Goal: Information Seeking & Learning: Learn about a topic

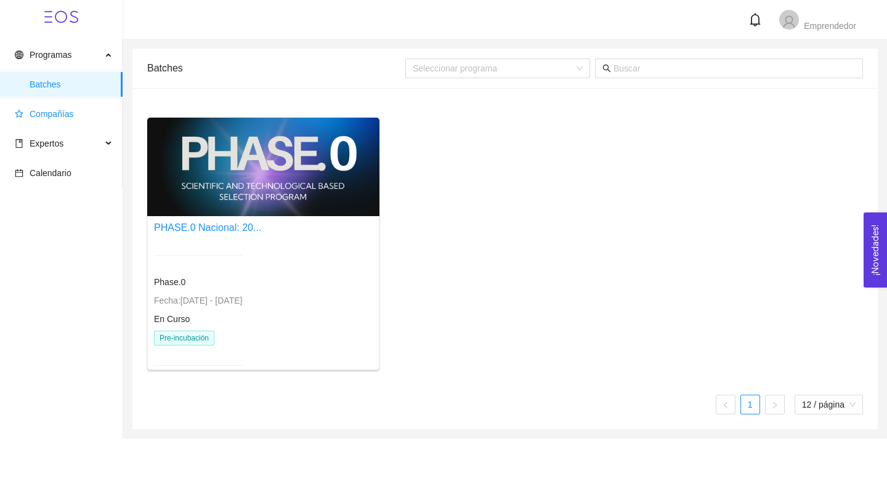
click at [48, 117] on span "Compañías" at bounding box center [52, 114] width 44 height 10
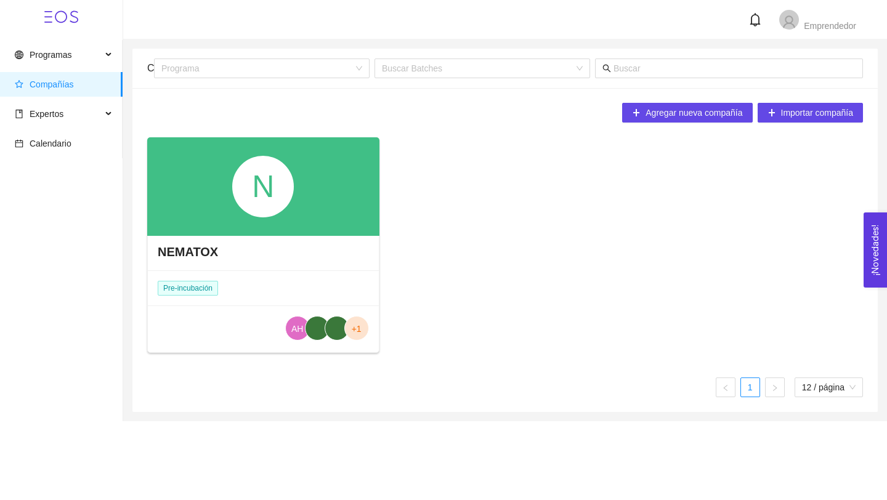
click at [327, 268] on div "NEMATOX" at bounding box center [263, 251] width 231 height 37
click at [356, 331] on span "+1" at bounding box center [357, 328] width 10 height 25
click at [288, 199] on div "N" at bounding box center [263, 187] width 62 height 62
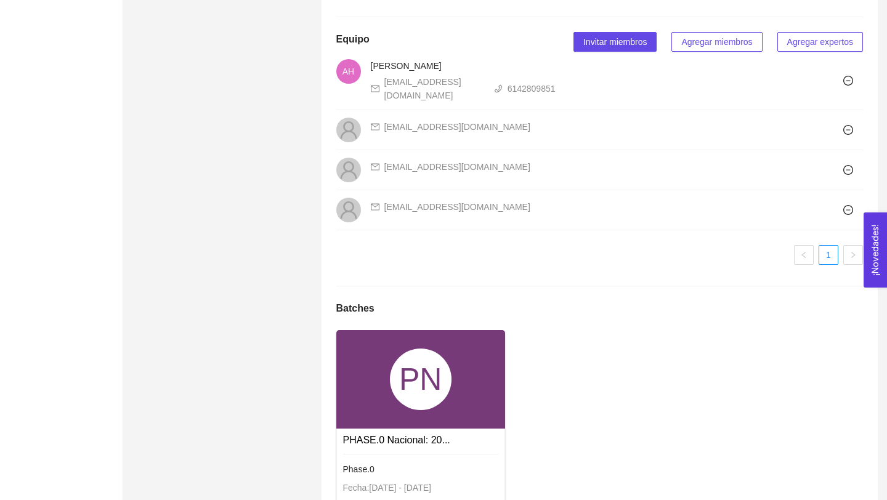
scroll to position [819, 0]
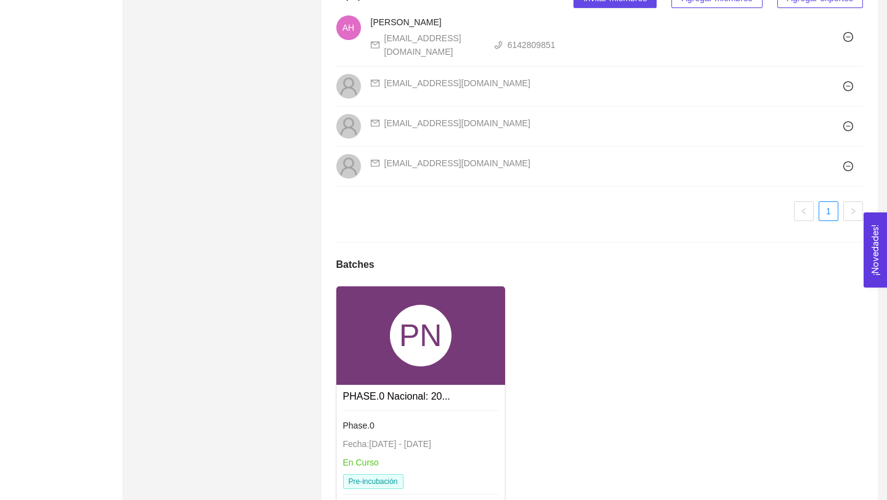
click at [470, 385] on div "PN" at bounding box center [420, 335] width 169 height 99
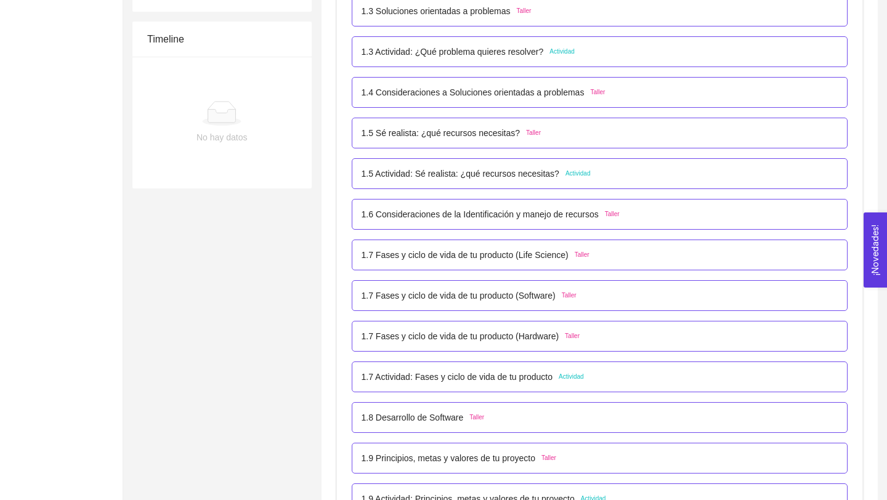
scroll to position [397, 0]
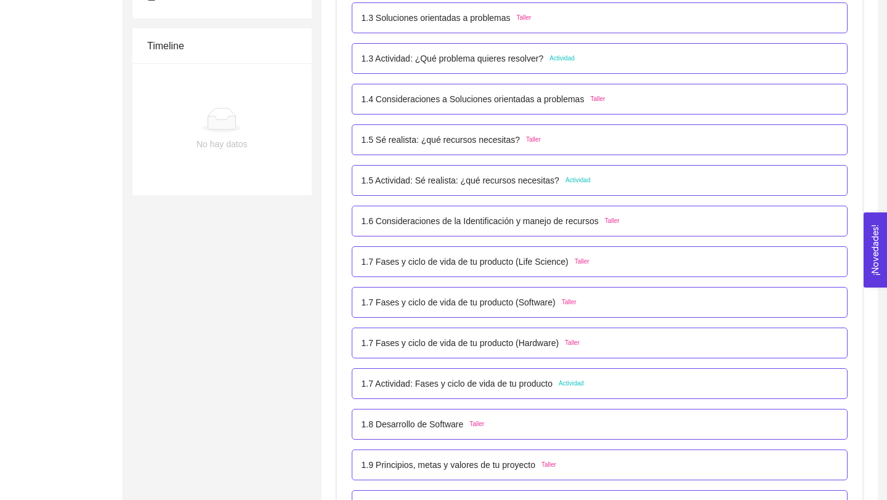
click at [524, 182] on p "1.5 Actividad: Sé realista: ¿qué recursos necesitas?" at bounding box center [460, 181] width 198 height 14
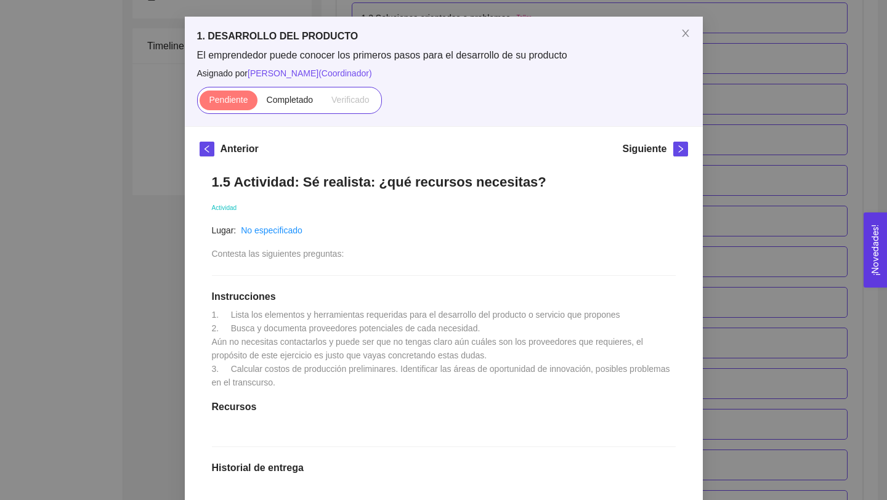
scroll to position [0, 0]
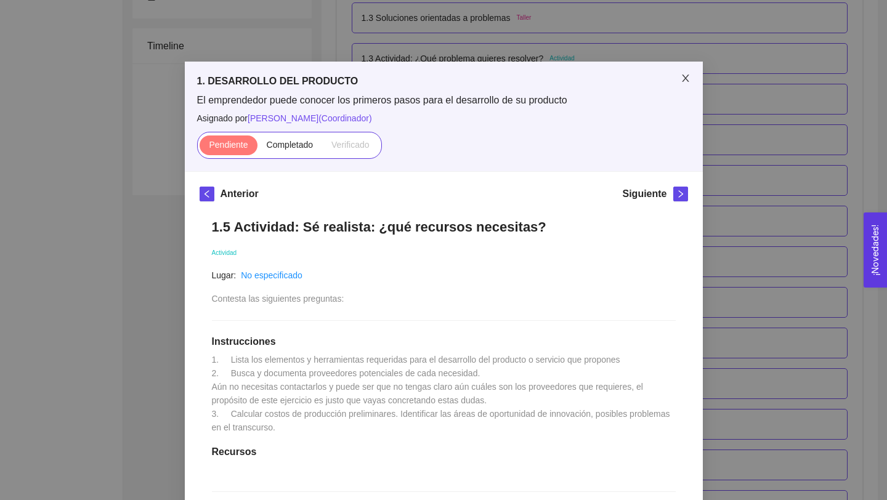
click at [688, 72] on span "Close" at bounding box center [685, 79] width 34 height 34
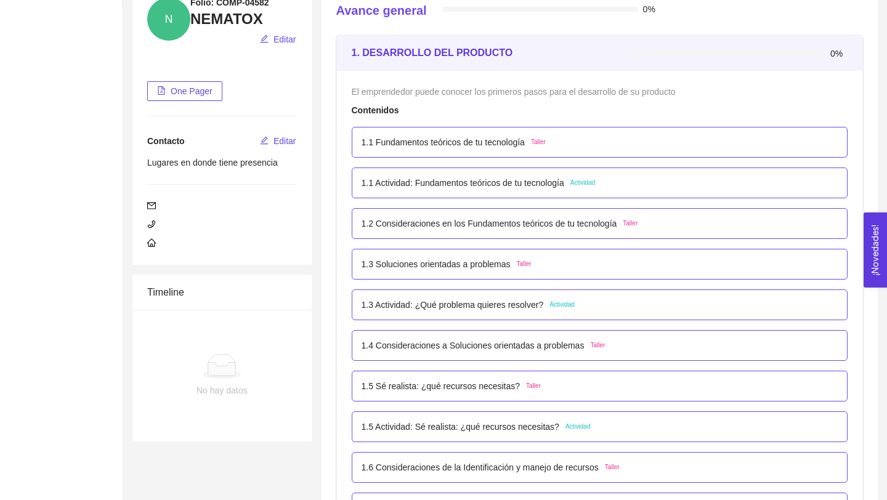
scroll to position [143, 0]
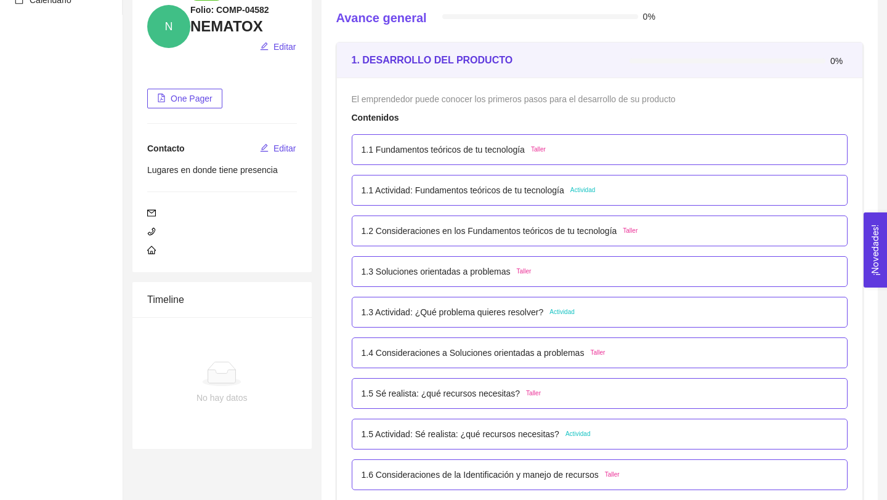
click at [540, 187] on p "1.1 Actividad: Fundamentos teóricos de tu tecnología" at bounding box center [462, 190] width 203 height 14
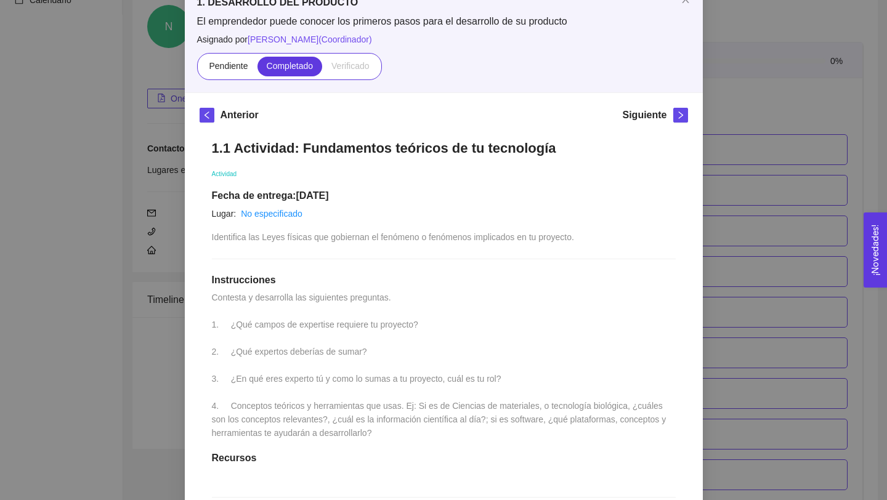
scroll to position [0, 0]
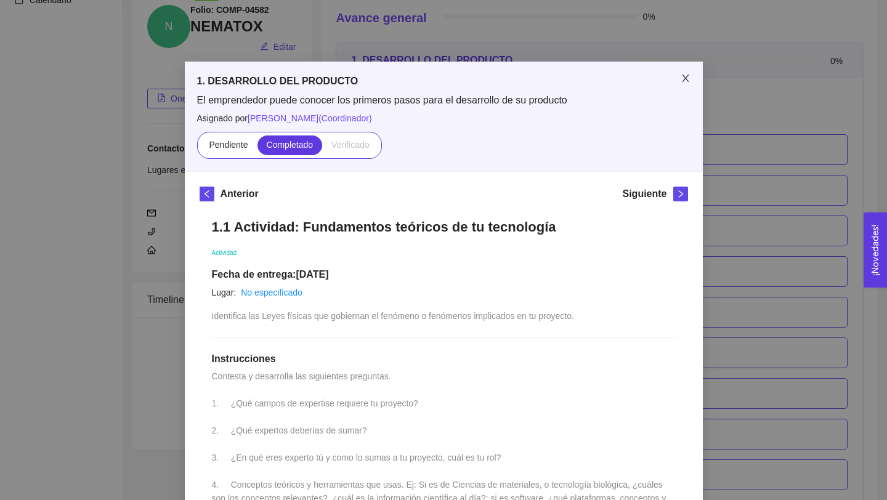
click at [686, 79] on icon "close" at bounding box center [685, 78] width 10 height 10
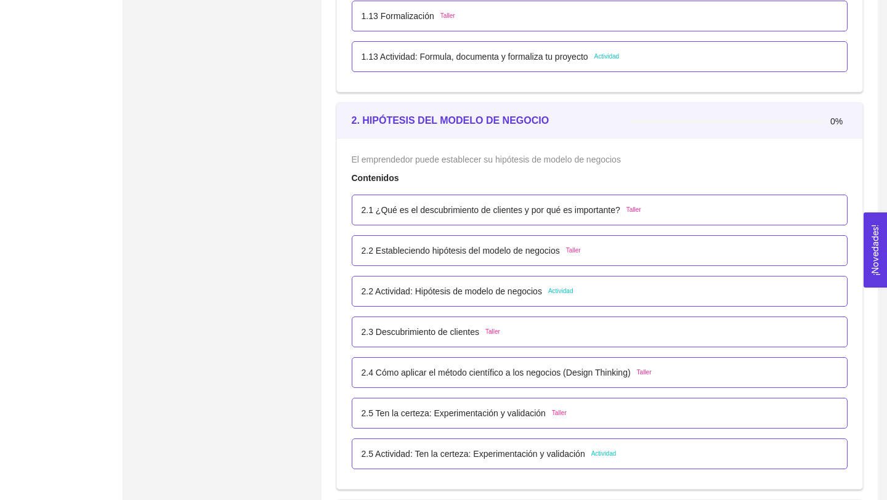
scroll to position [1092, 0]
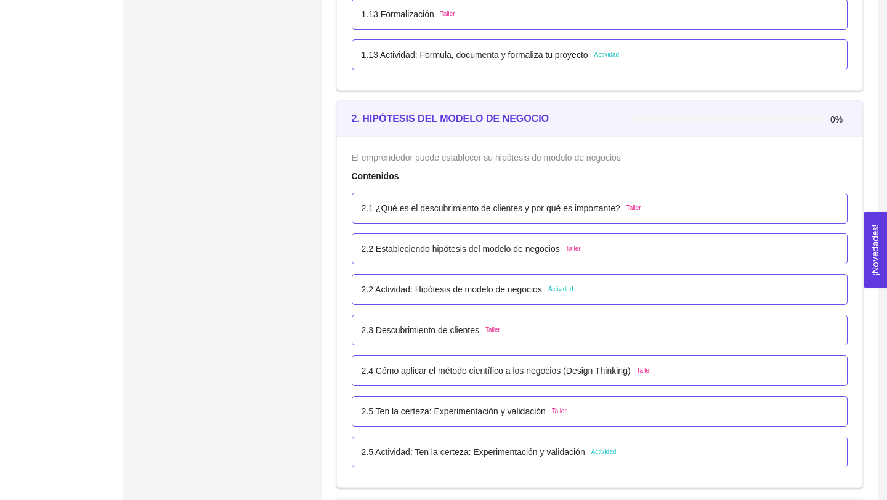
click at [521, 292] on p "2.2 Actividad: Hipótesis de modelo de negocios" at bounding box center [451, 290] width 180 height 14
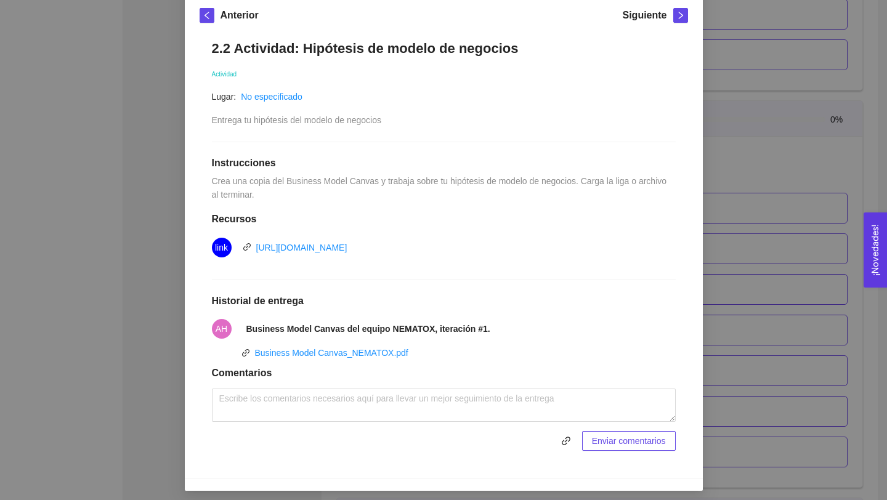
scroll to position [174, 0]
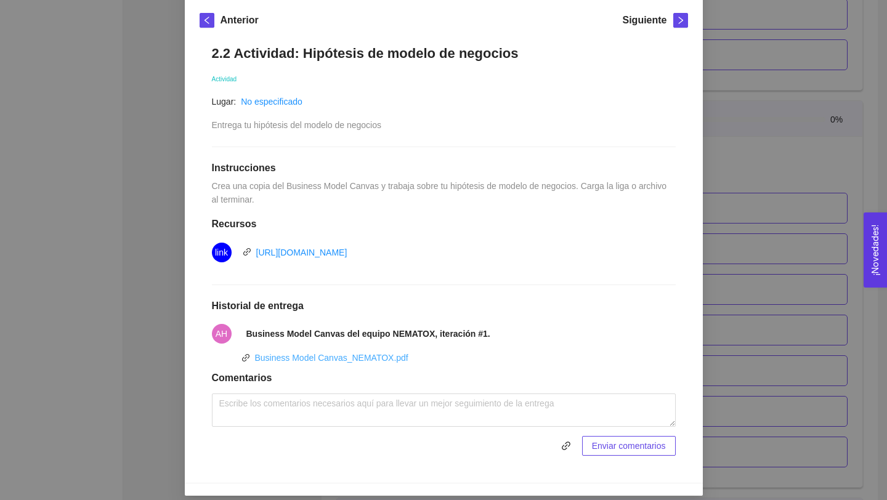
click at [382, 356] on link "Business Model Canvas_NEMATOX.pdf" at bounding box center [331, 358] width 153 height 10
click at [768, 92] on div "2. HIPÓTESIS DEL MODELO DE NEGOCIO El emprendedor puede establecer su hipótesis…" at bounding box center [443, 250] width 887 height 500
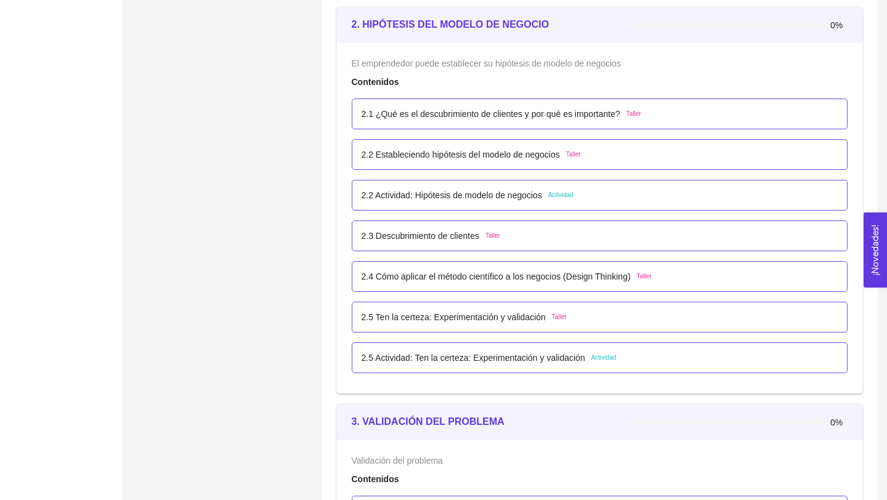
scroll to position [1193, 0]
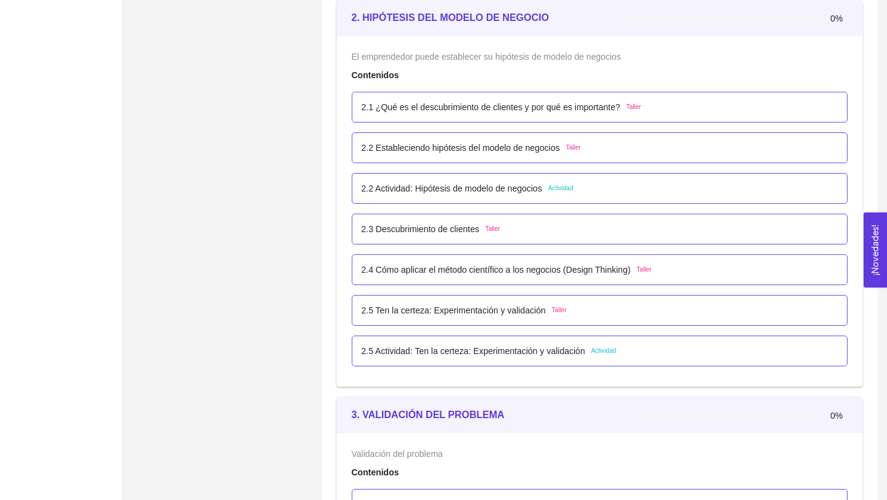
click at [555, 356] on p "2.5 Actividad: Ten la certeza: Experimentación y validación" at bounding box center [472, 351] width 223 height 14
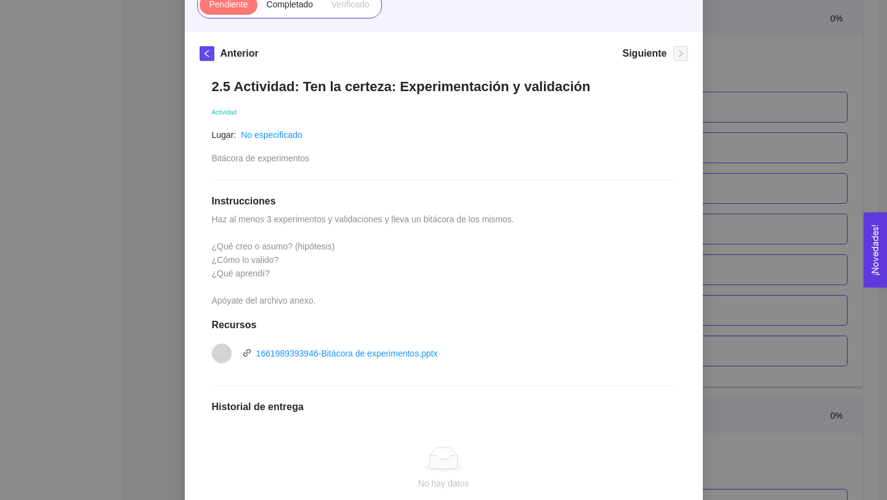
scroll to position [140, 0]
click at [397, 356] on link "1661989393946-Bitácora de experimentos.pptx" at bounding box center [347, 354] width 182 height 10
click at [632, 211] on div "2.5 Actividad: Ten la certeza: Experimentación y validación Actividad Lugar: No…" at bounding box center [443, 341] width 488 height 550
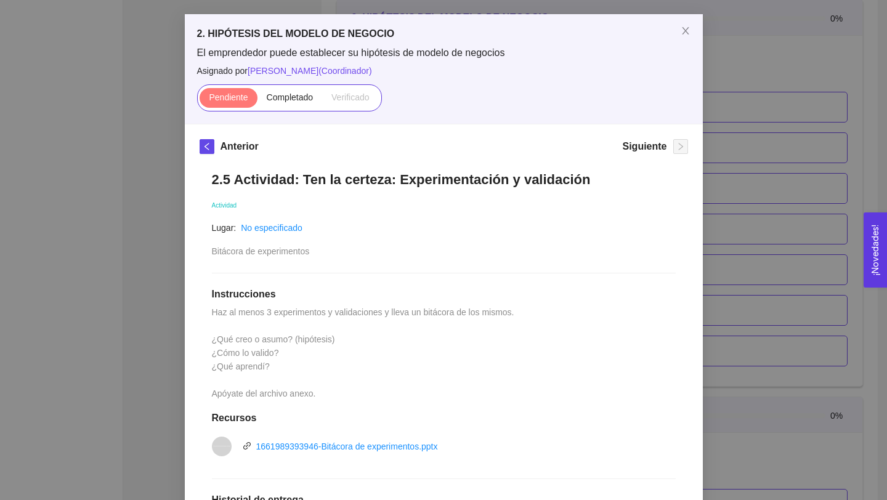
scroll to position [0, 0]
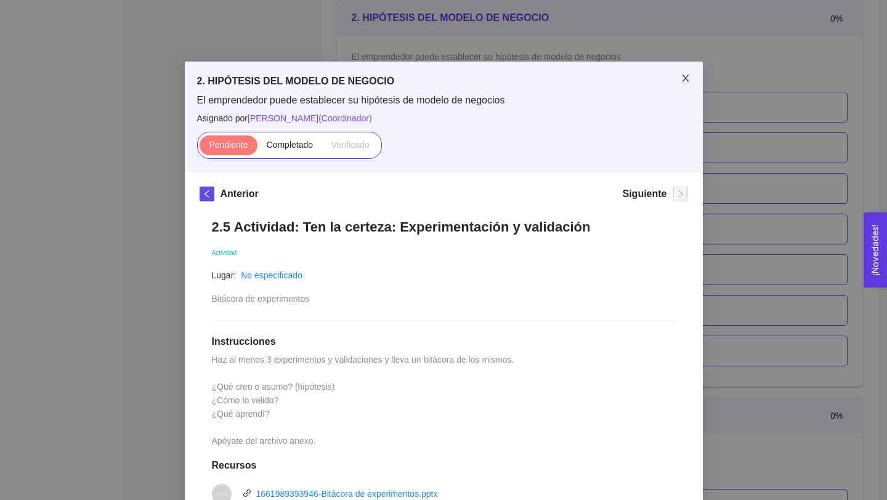
click at [688, 78] on icon "close" at bounding box center [685, 78] width 10 height 10
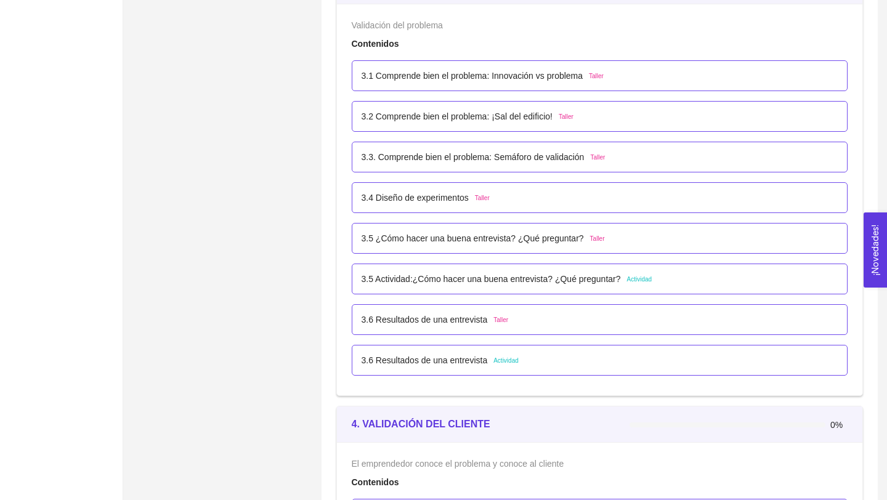
scroll to position [1622, 0]
click at [600, 282] on p "3.5 Actividad:¿Cómo hacer una buena entrevista? ¿Qué preguntar?" at bounding box center [490, 279] width 259 height 14
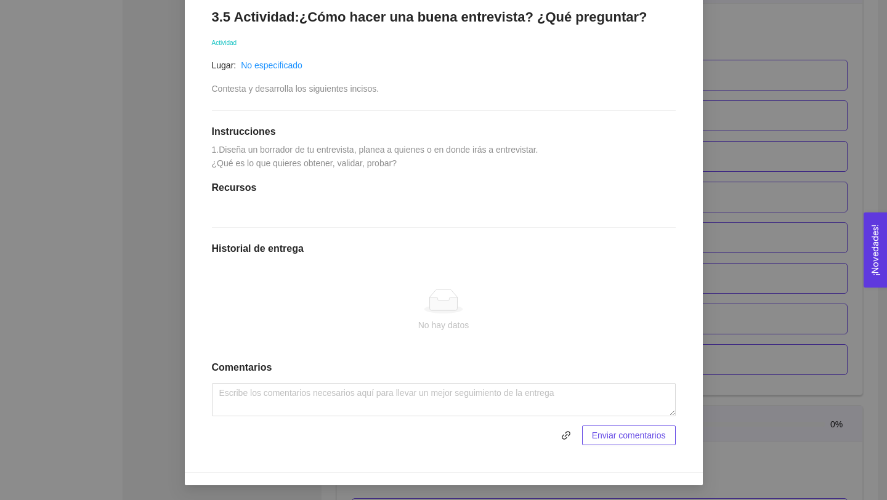
scroll to position [0, 0]
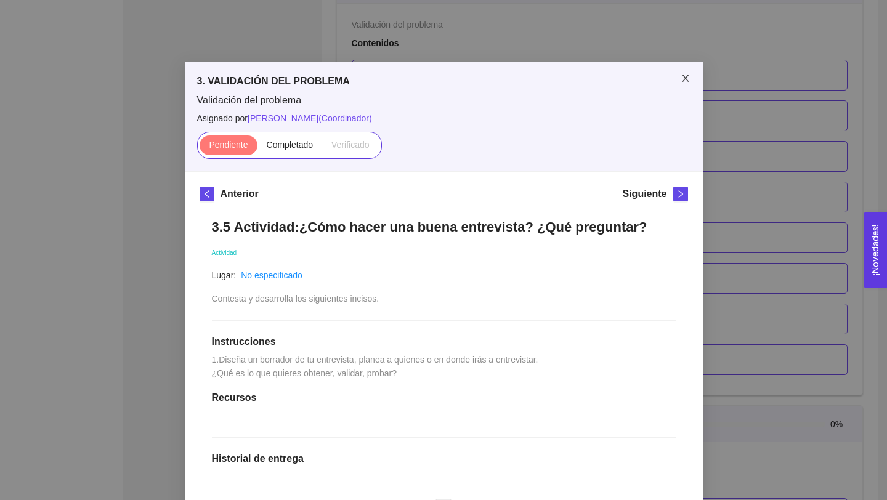
click at [682, 78] on icon "close" at bounding box center [685, 78] width 10 height 10
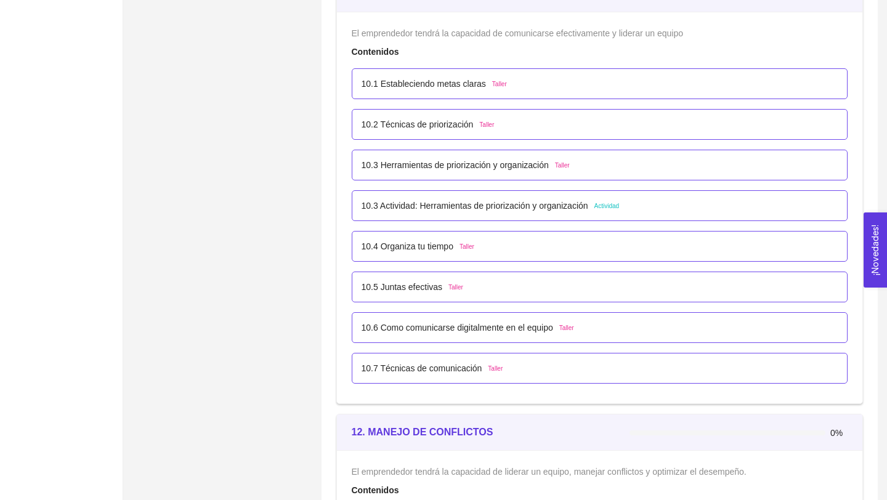
scroll to position [4550, 0]
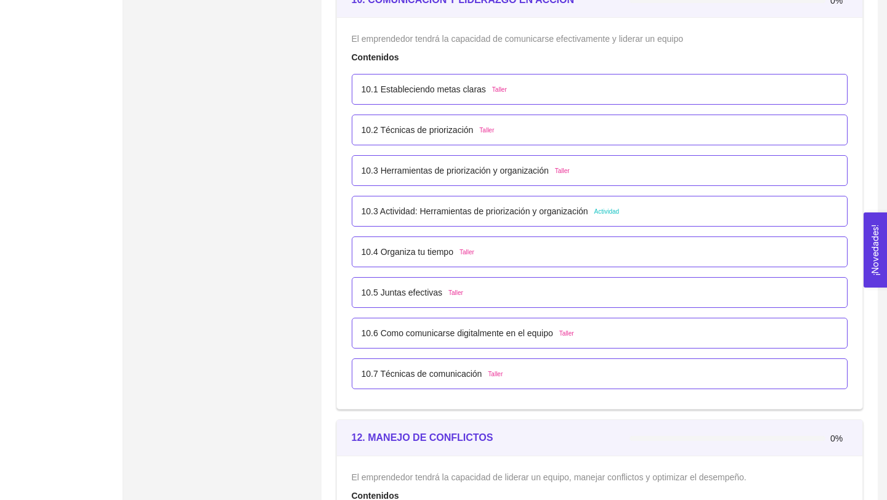
click at [582, 214] on p "10.3 Actividad: Herramientas de priorización y organización" at bounding box center [474, 211] width 227 height 14
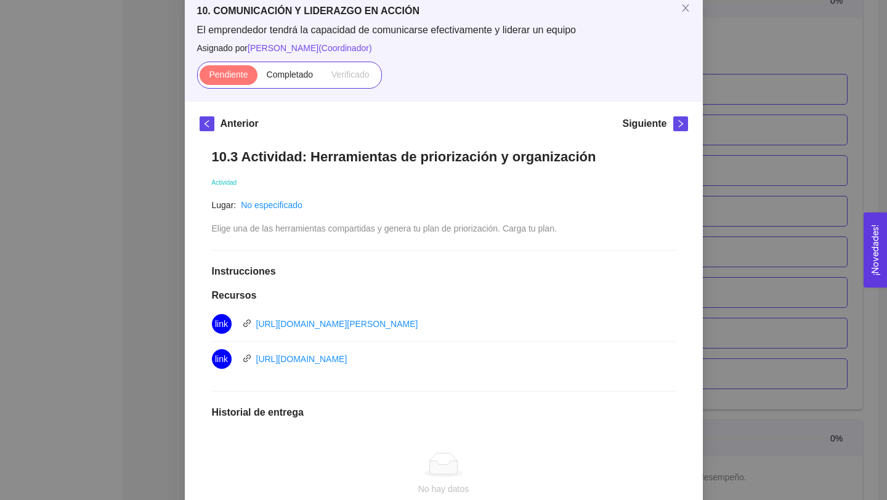
scroll to position [0, 0]
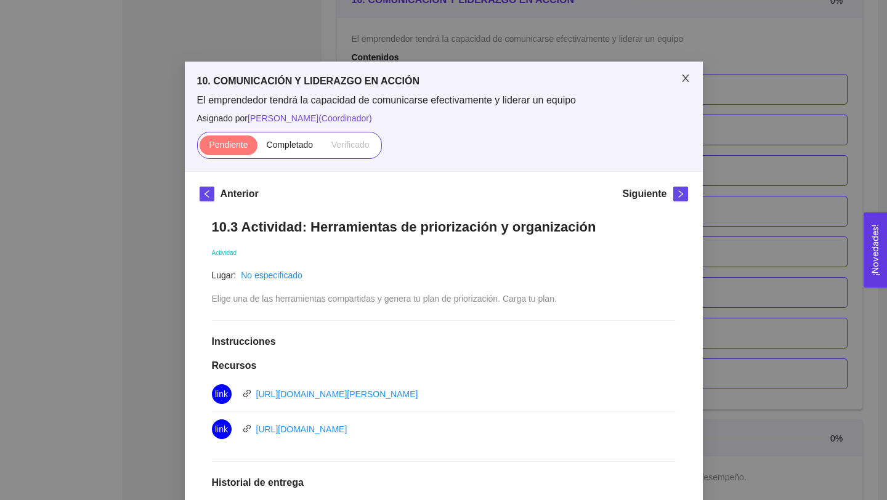
click at [688, 77] on icon "close" at bounding box center [685, 78] width 10 height 10
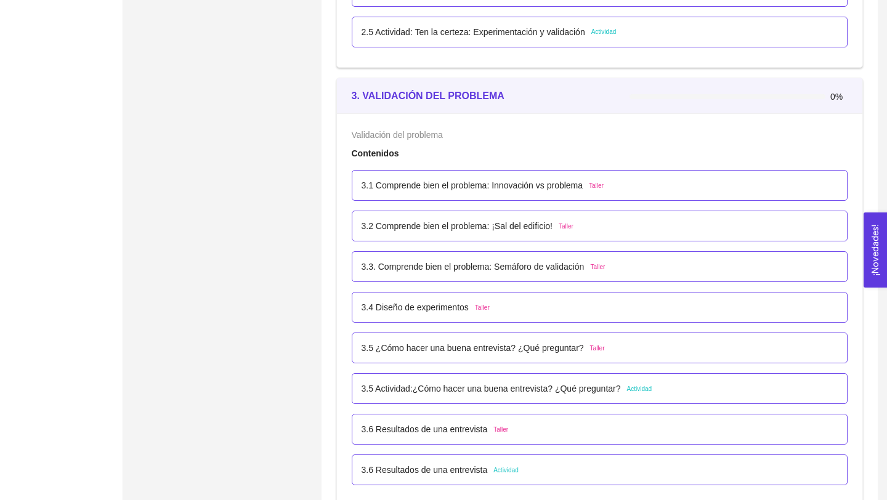
scroll to position [1561, 0]
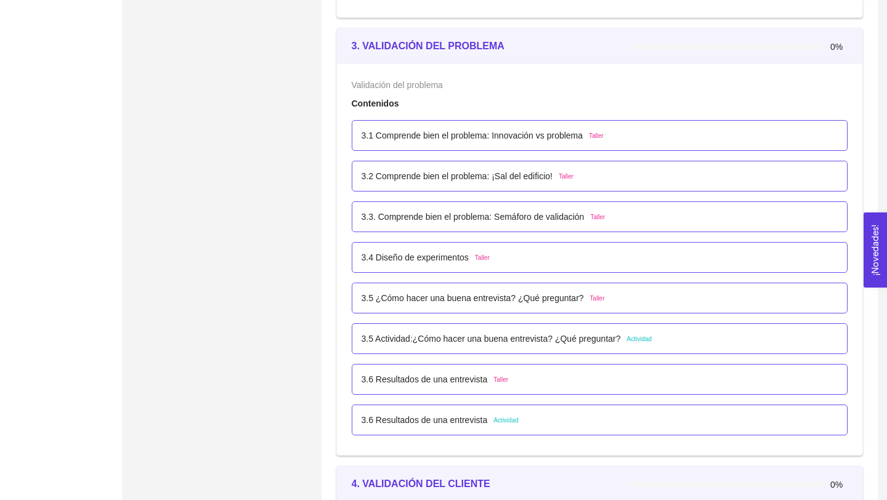
click at [560, 342] on p "3.5 Actividad:¿Cómo hacer una buena entrevista? ¿Qué preguntar?" at bounding box center [490, 339] width 259 height 14
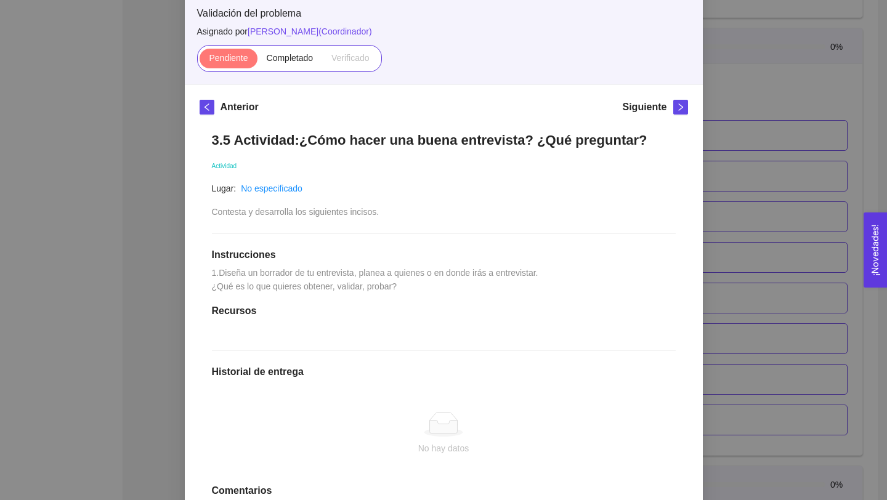
scroll to position [0, 0]
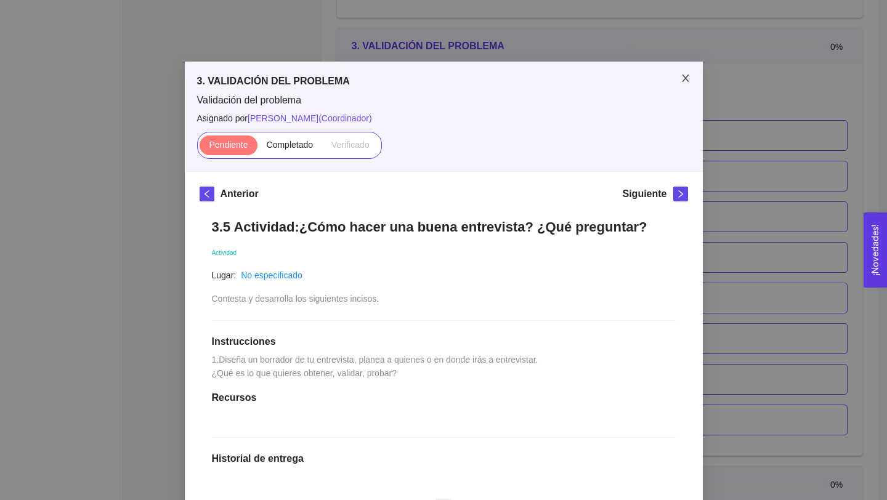
click at [686, 75] on icon "close" at bounding box center [685, 78] width 10 height 10
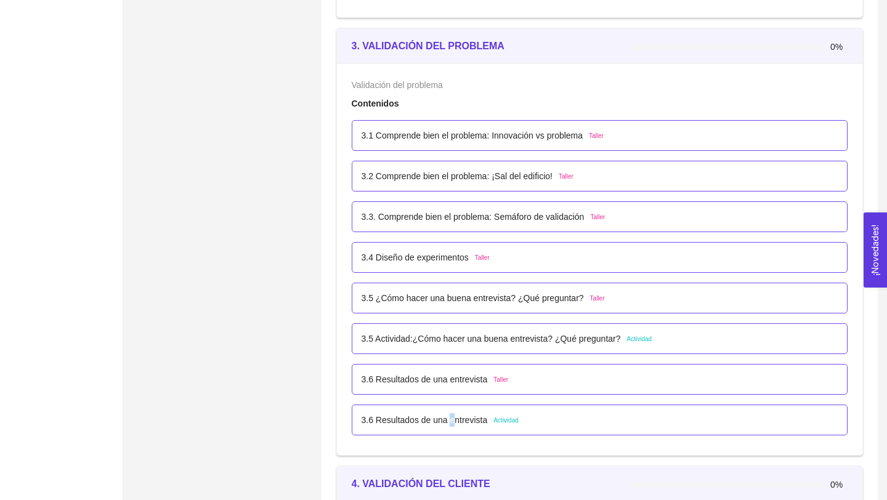
click at [454, 418] on p "3.6 Resultados de una entrevista" at bounding box center [424, 420] width 126 height 14
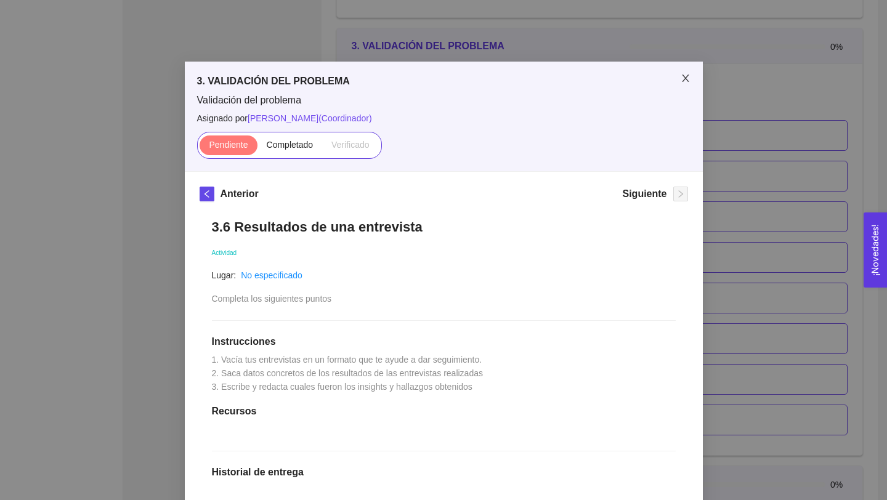
click at [686, 77] on icon "close" at bounding box center [685, 78] width 10 height 10
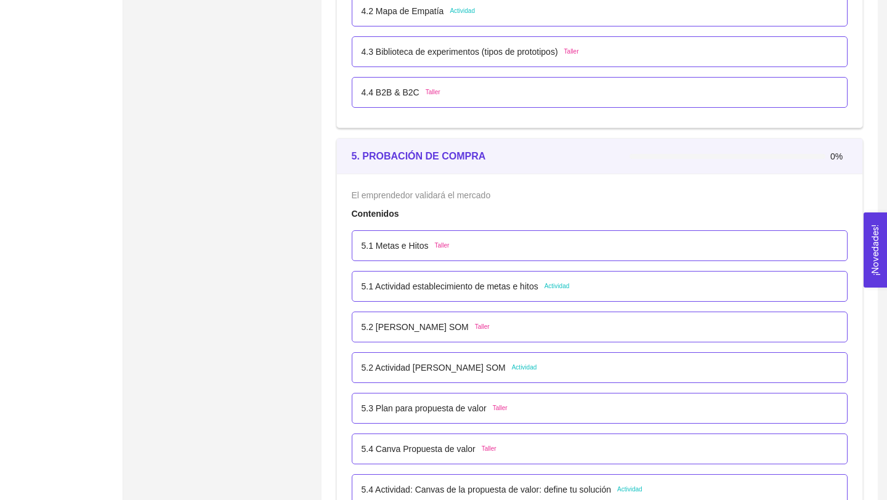
scroll to position [2207, 0]
click at [477, 364] on p "5.2 Actividad [PERSON_NAME] SOM" at bounding box center [433, 367] width 144 height 14
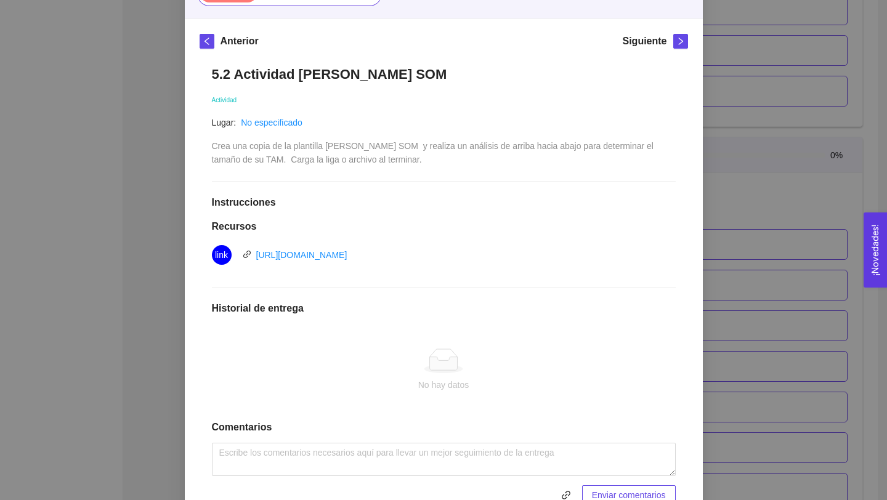
scroll to position [0, 0]
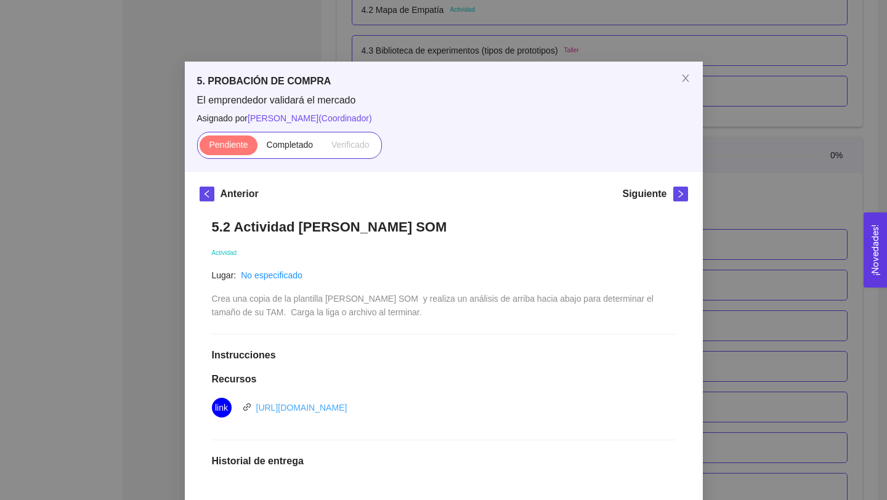
click at [347, 408] on link "https://docs.google.com/document/d/1RavzpoaG9ktyO5250Nf1fC4EGjQNs1Av/edit?usp=s…" at bounding box center [301, 408] width 91 height 10
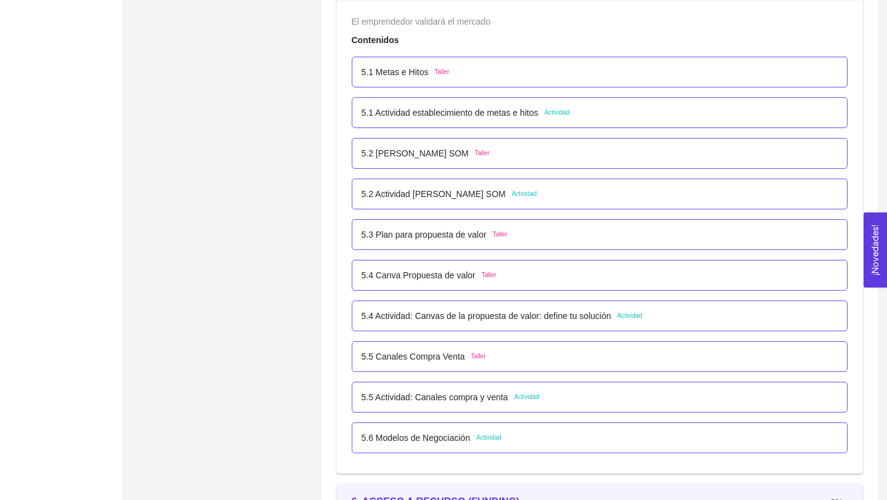
scroll to position [2383, 0]
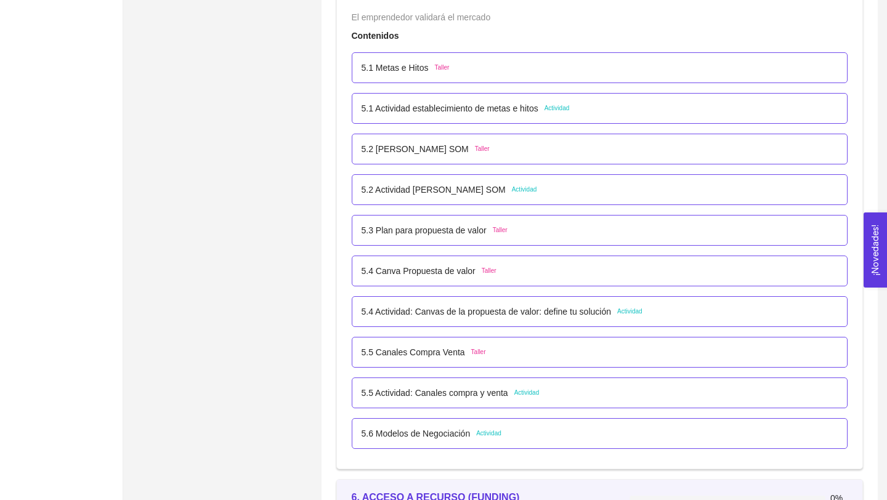
click at [496, 397] on p "5.5 Actividad: Canales compra y venta" at bounding box center [434, 393] width 147 height 14
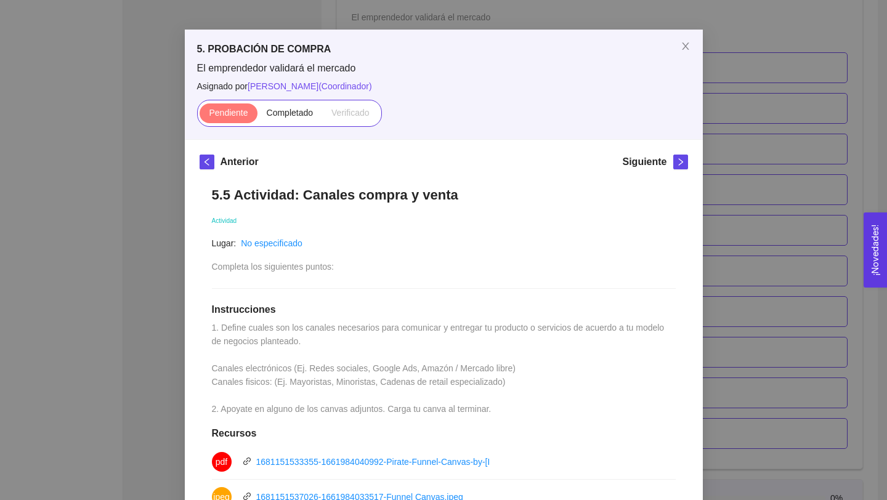
scroll to position [0, 0]
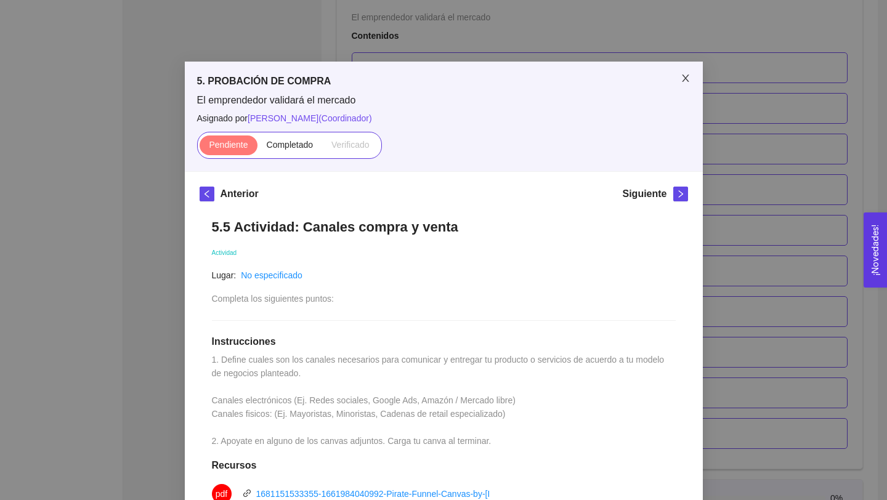
click at [685, 76] on icon "close" at bounding box center [685, 78] width 10 height 10
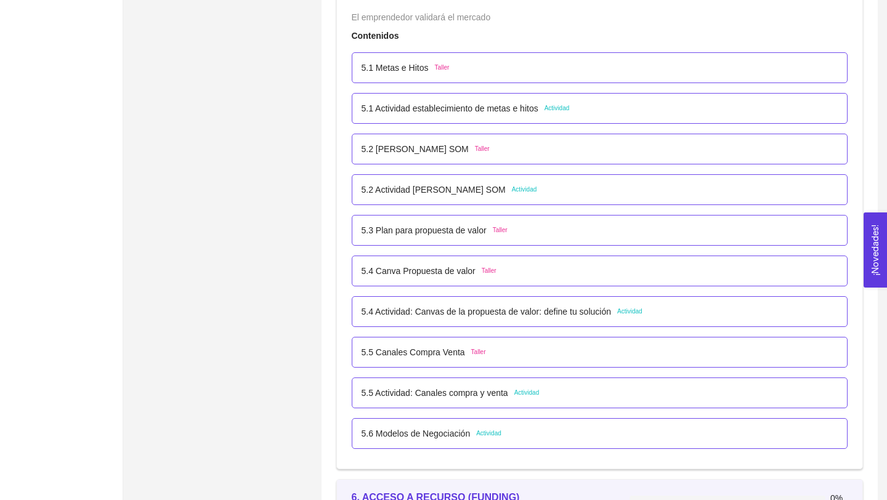
click at [454, 441] on div "5.6 Modelos de Negociación Actividad" at bounding box center [600, 433] width 496 height 31
click at [459, 435] on p "5.6 Modelos de Negociación" at bounding box center [415, 434] width 109 height 14
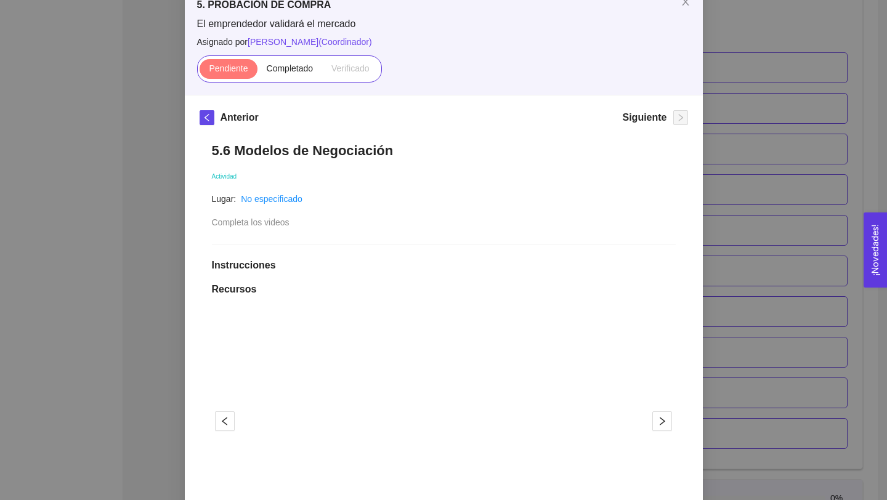
scroll to position [59, 0]
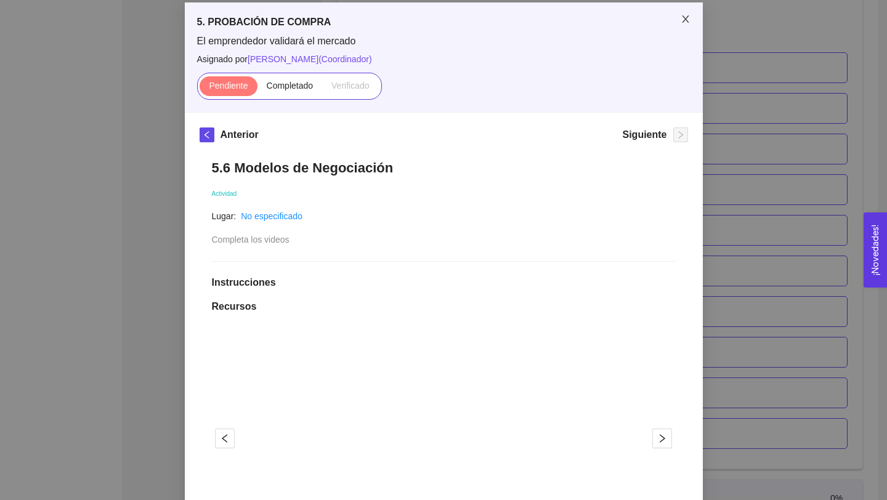
click at [690, 26] on span "Close" at bounding box center [685, 19] width 34 height 34
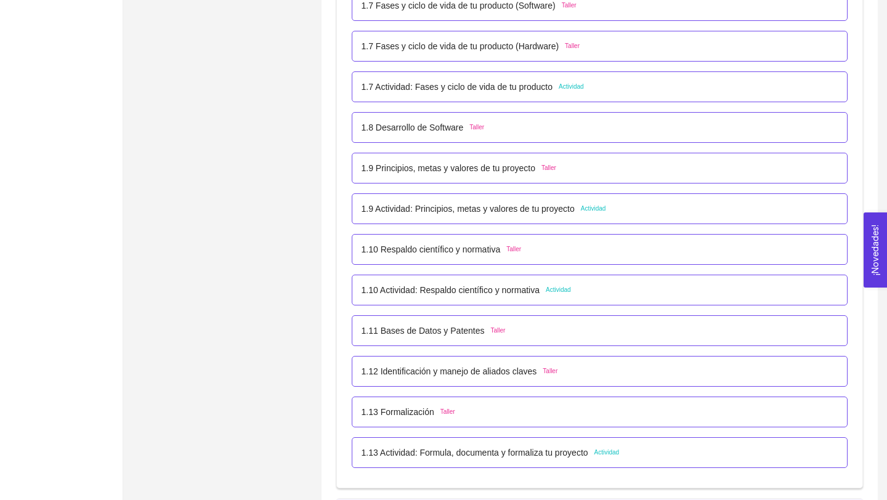
scroll to position [698, 0]
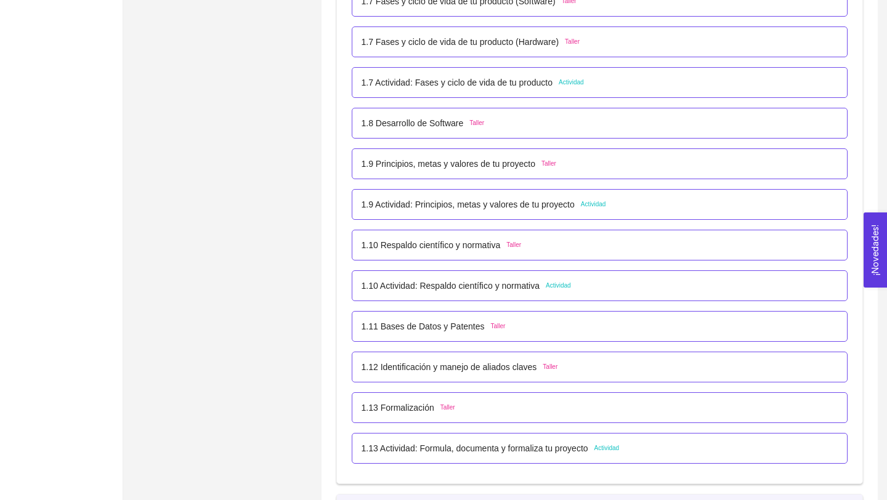
click at [499, 285] on p "1.10 Actividad: Respaldo científico y normativa" at bounding box center [450, 286] width 179 height 14
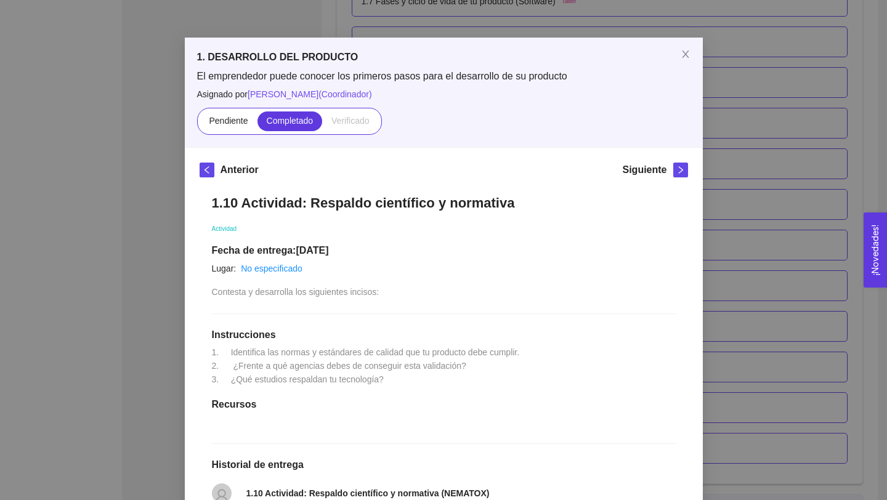
scroll to position [0, 0]
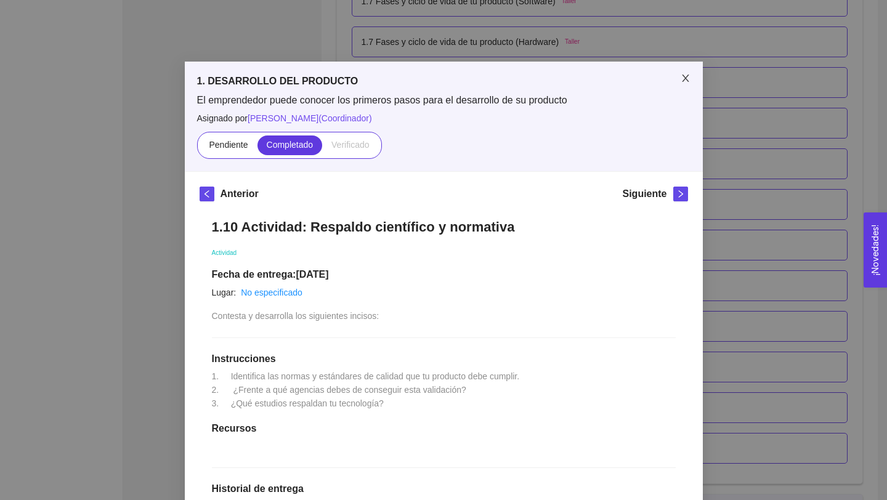
click at [685, 83] on icon "close" at bounding box center [685, 78] width 10 height 10
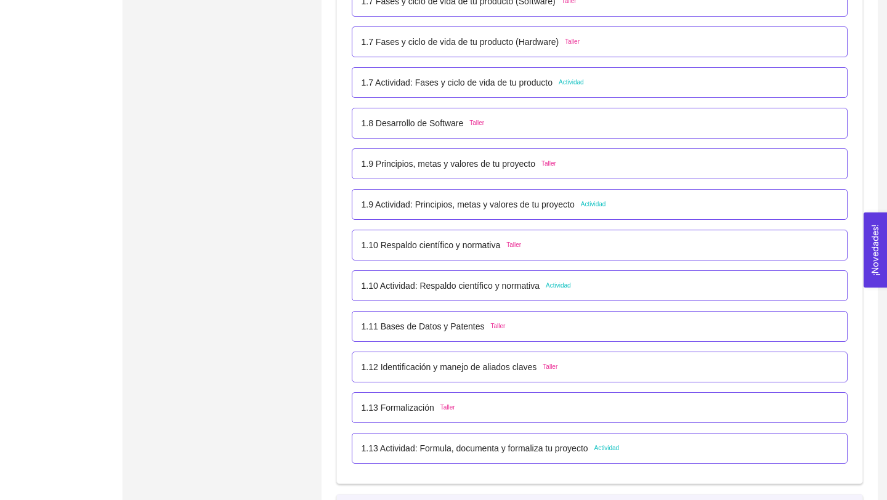
click at [534, 204] on p "1.9 Actividad: Principios, metas y valores de tu proyecto" at bounding box center [467, 205] width 213 height 14
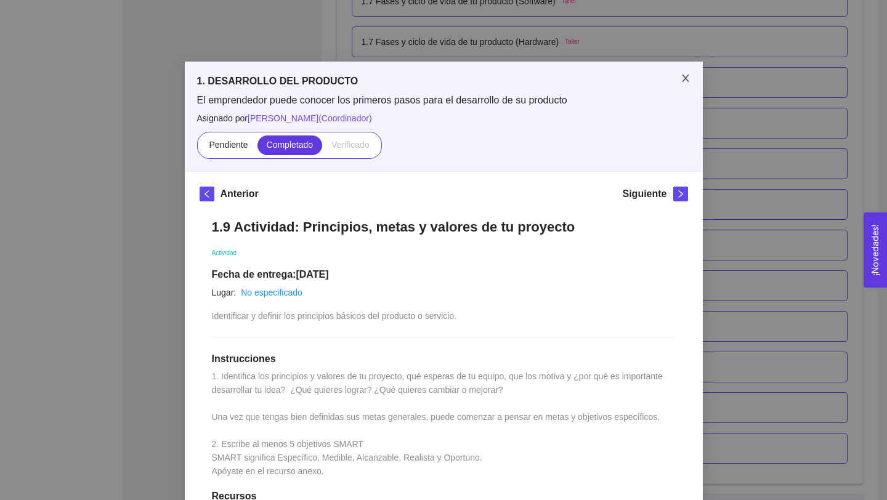
click at [685, 78] on icon "close" at bounding box center [685, 78] width 10 height 10
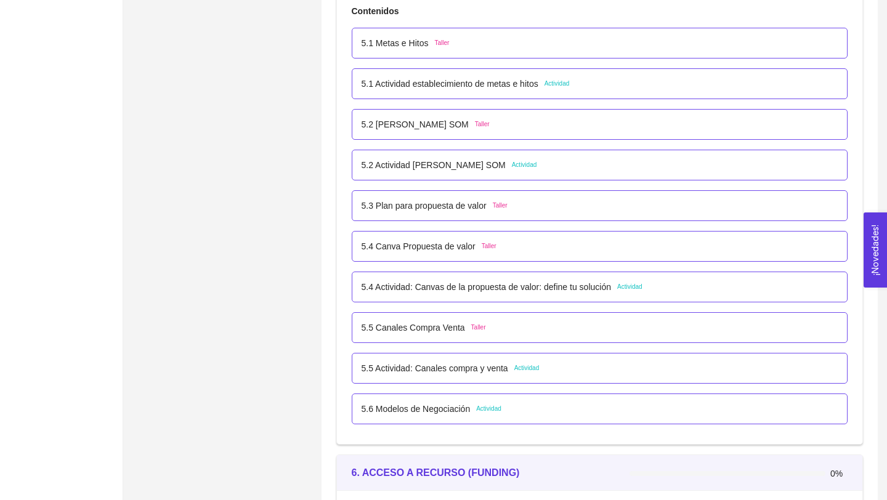
scroll to position [2410, 0]
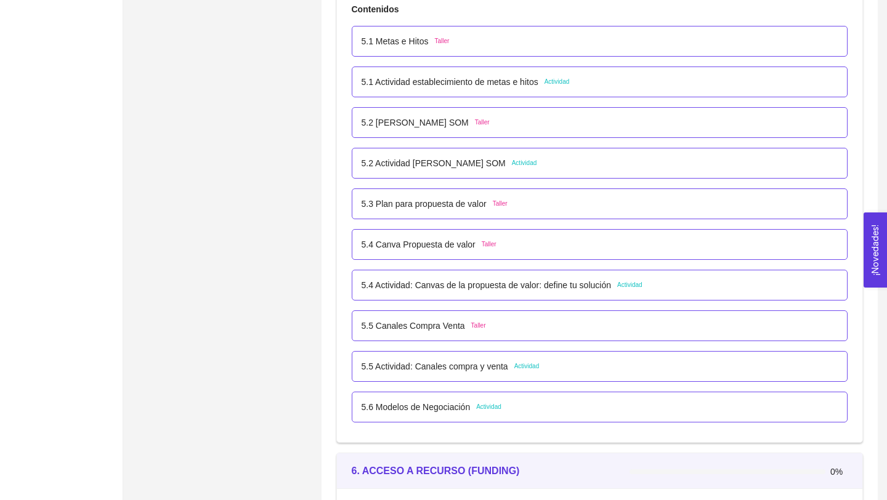
click at [528, 81] on p "5.1 Actividad establecimiento de metas e hitos" at bounding box center [449, 82] width 177 height 14
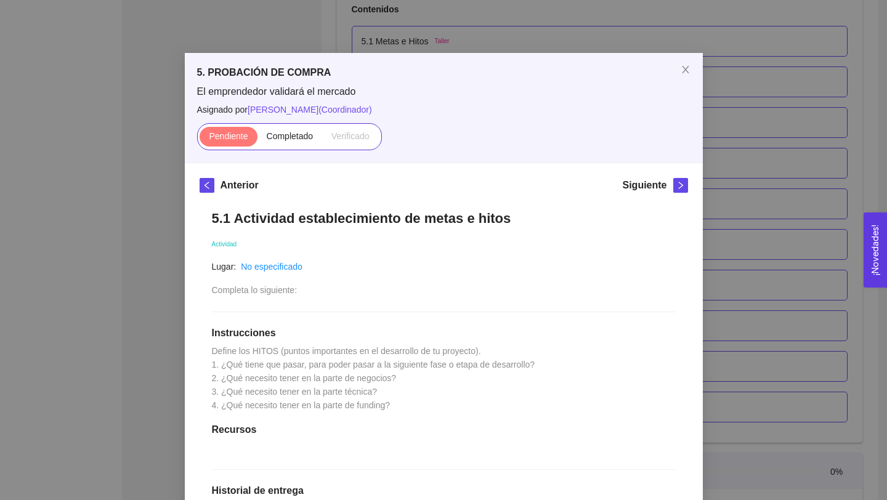
scroll to position [0, 0]
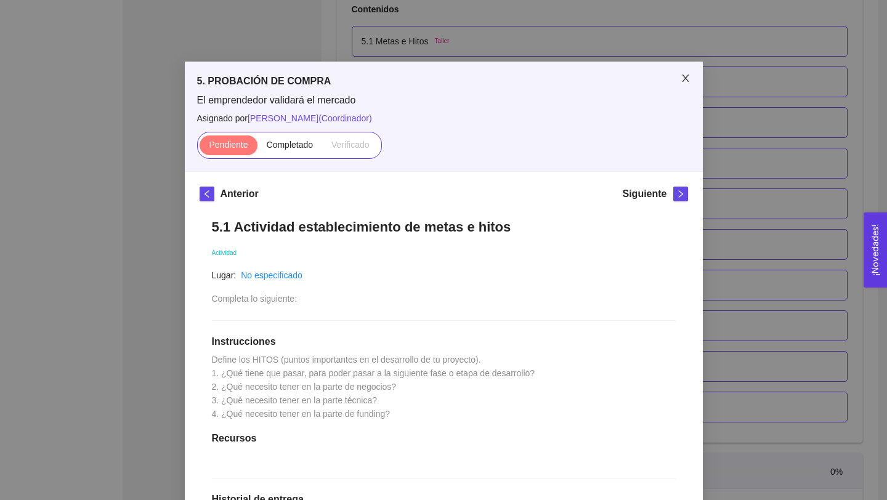
click at [685, 80] on icon "close" at bounding box center [685, 78] width 10 height 10
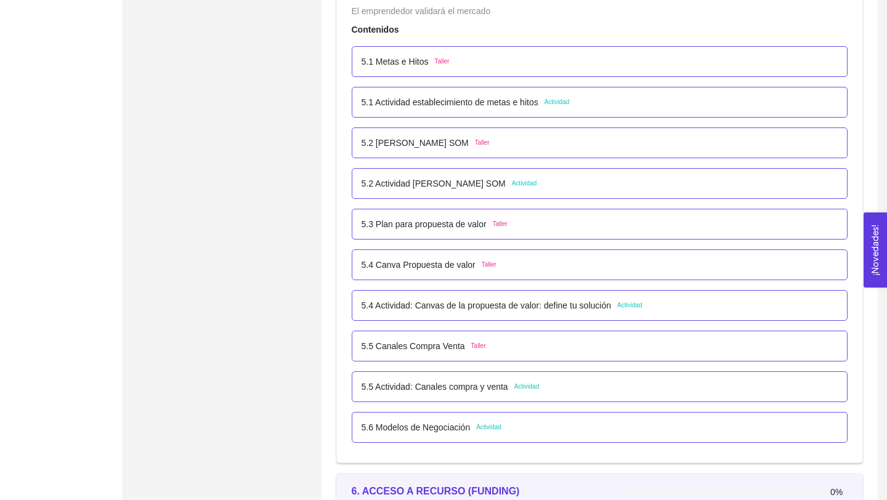
scroll to position [2393, 0]
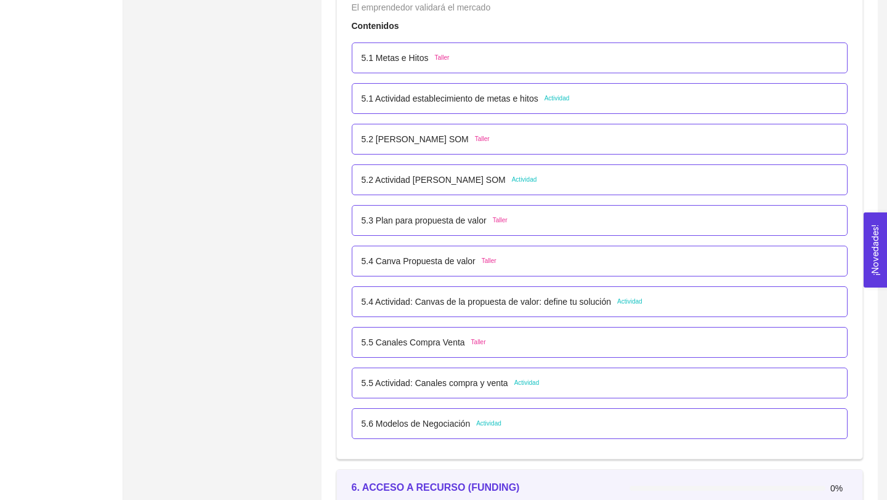
click at [587, 296] on p "5.4 Actividad: Canvas de la propuesta de valor: define tu solución" at bounding box center [485, 302] width 249 height 14
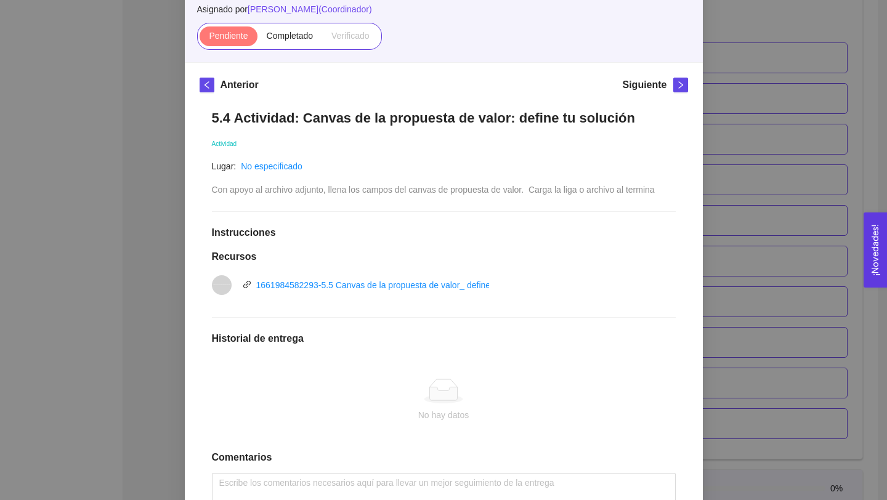
scroll to position [119, 0]
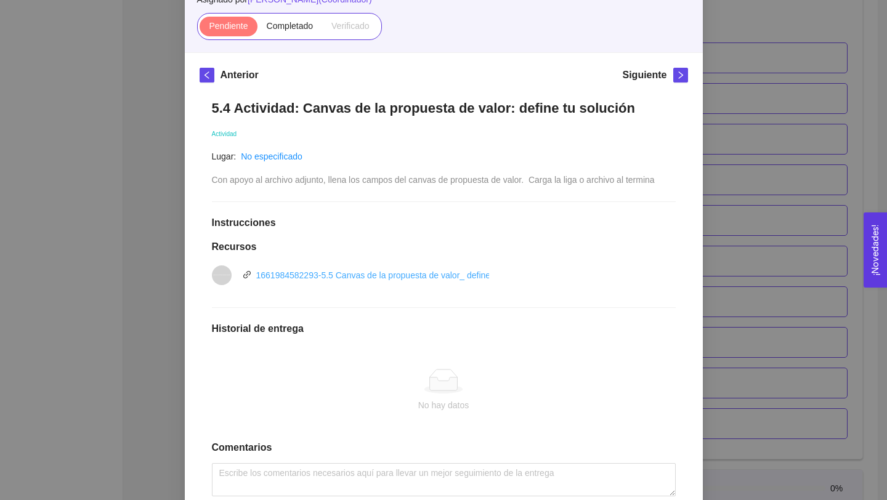
click at [445, 276] on link "1661984582293-5.5 Canvas de la propuesta de valor_ define tu solución.pptx" at bounding box center [404, 275] width 297 height 10
click at [613, 24] on div "Pendiente Completado Verificado" at bounding box center [443, 26] width 493 height 27
